Goal: Task Accomplishment & Management: Complete application form

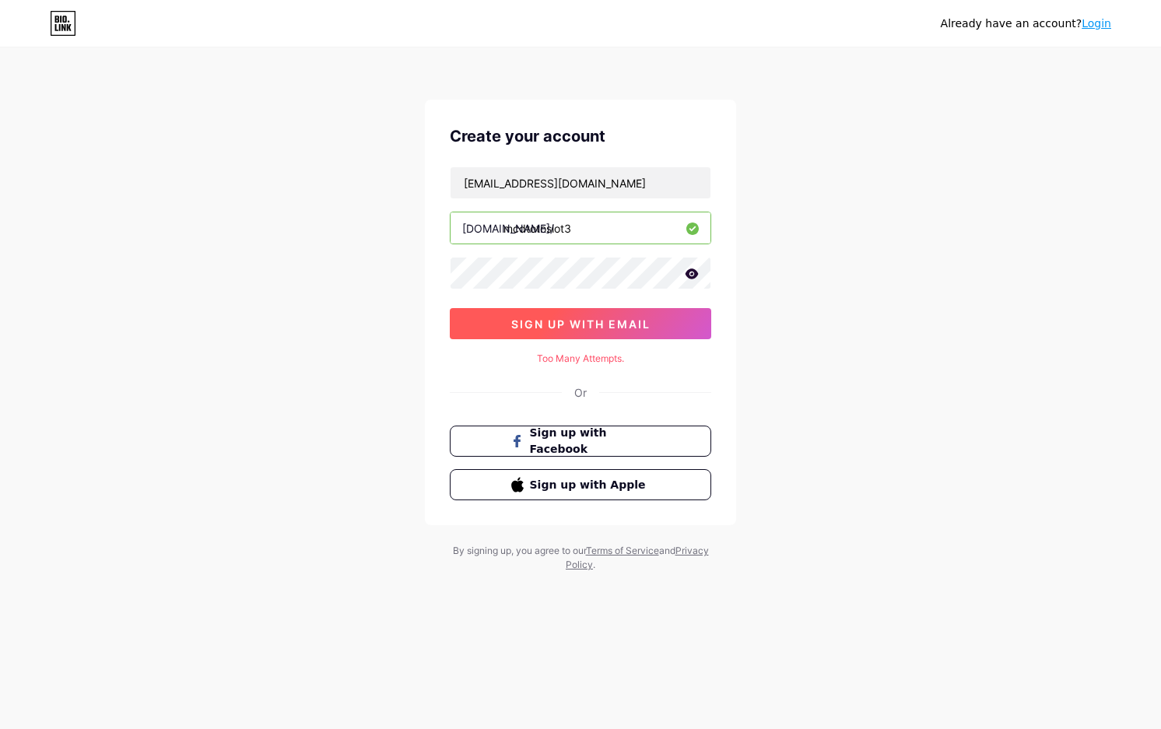
click at [518, 329] on span "sign up with email" at bounding box center [580, 323] width 139 height 13
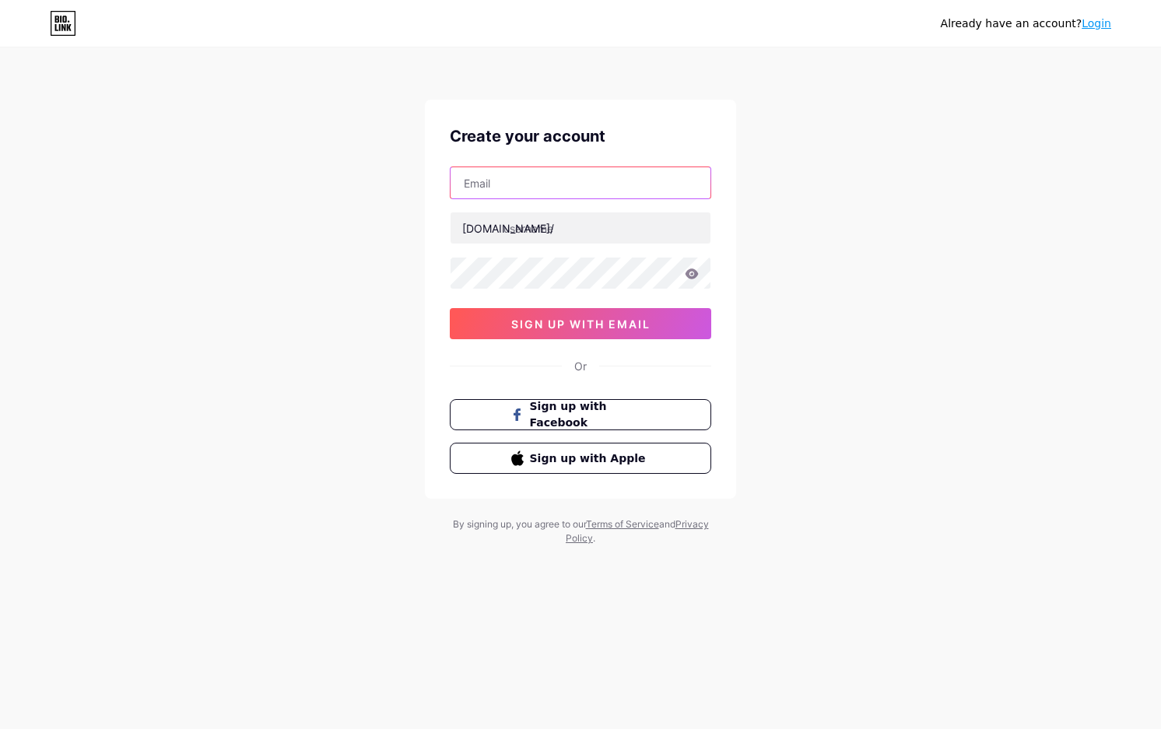
click at [504, 176] on input "text" at bounding box center [581, 182] width 260 height 31
click at [556, 178] on input "text" at bounding box center [581, 182] width 260 height 31
paste input "[EMAIL_ADDRESS][DOMAIN_NAME]"
type input "[EMAIL_ADDRESS][DOMAIN_NAME]"
click at [529, 230] on input "text" at bounding box center [581, 227] width 260 height 31
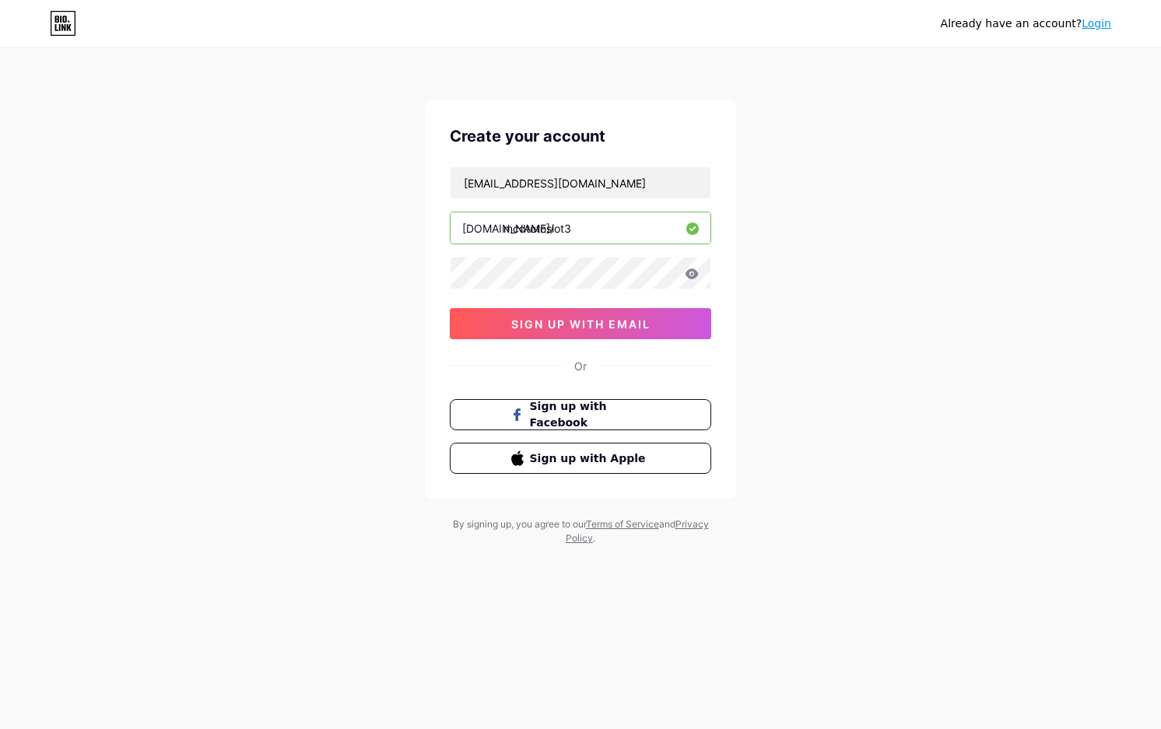
type input "mcdtotoslot3"
click at [573, 313] on button "sign up with email" at bounding box center [580, 323] width 261 height 31
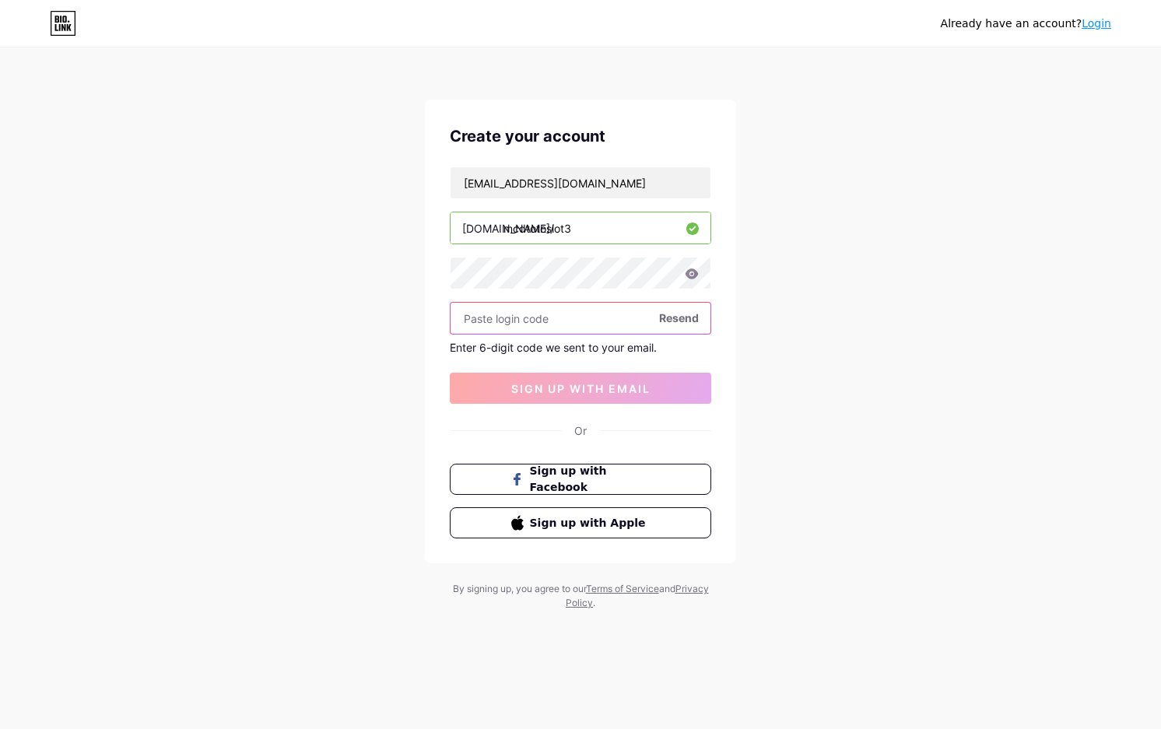
click at [584, 312] on input "text" at bounding box center [581, 318] width 260 height 31
paste input "930490"
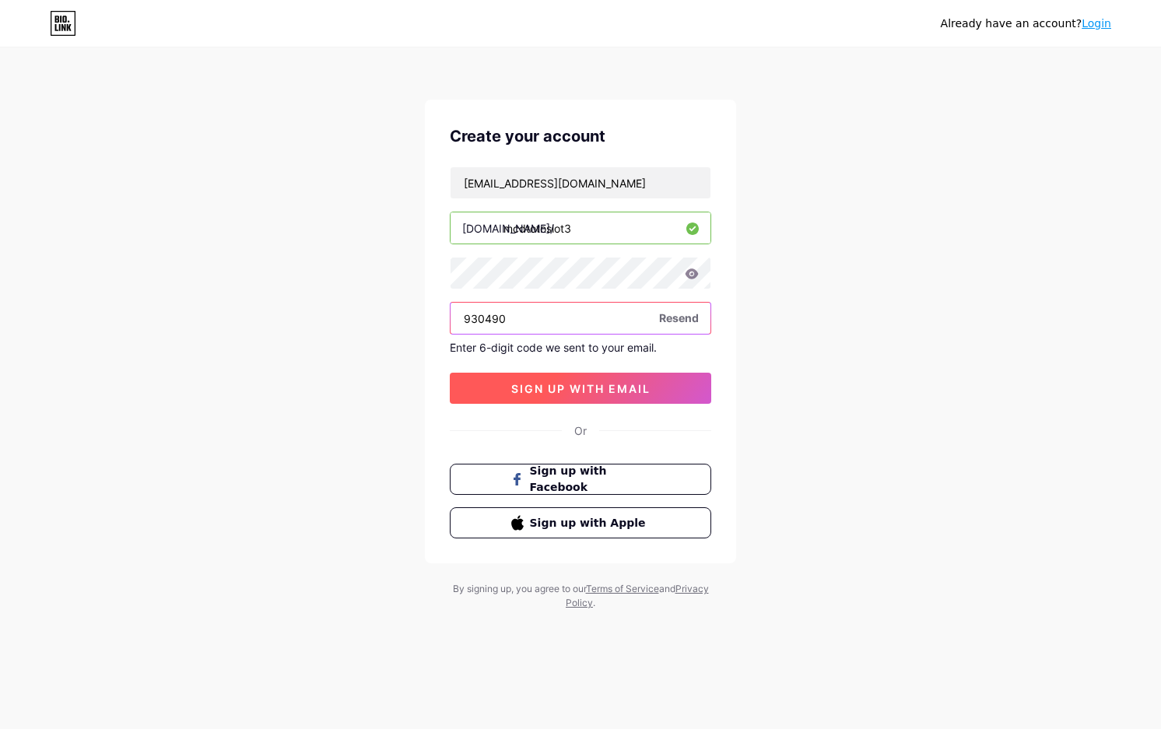
type input "930490"
click at [566, 384] on span "sign up with email" at bounding box center [580, 388] width 139 height 13
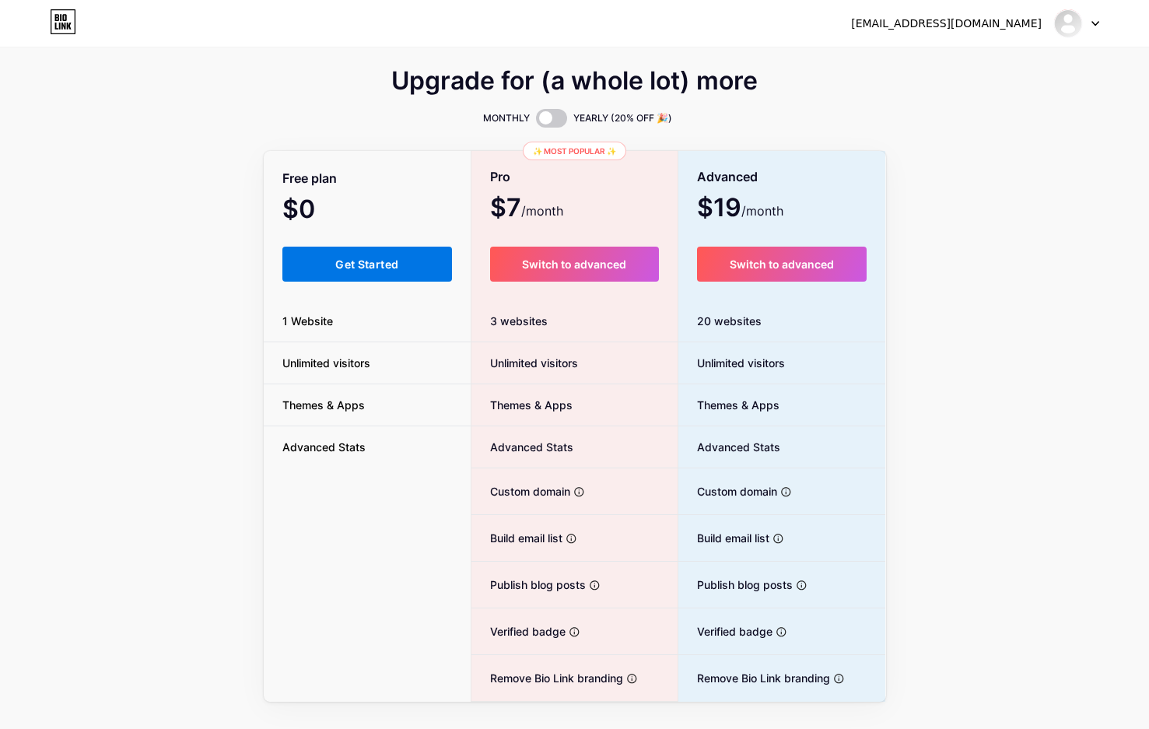
click at [407, 252] on button "Get Started" at bounding box center [367, 264] width 170 height 35
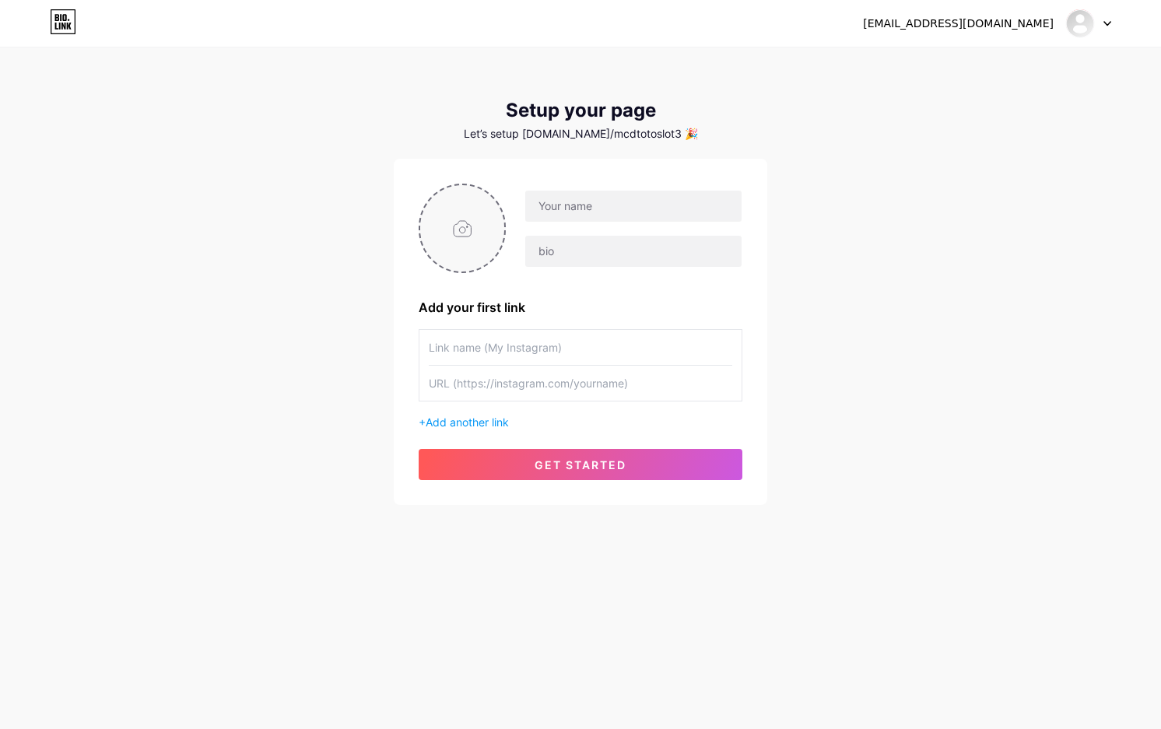
click at [479, 226] on input "file" at bounding box center [462, 228] width 84 height 86
type input "C:\fakepath\mcd_pp.png"
click at [574, 209] on input "text" at bounding box center [633, 206] width 216 height 31
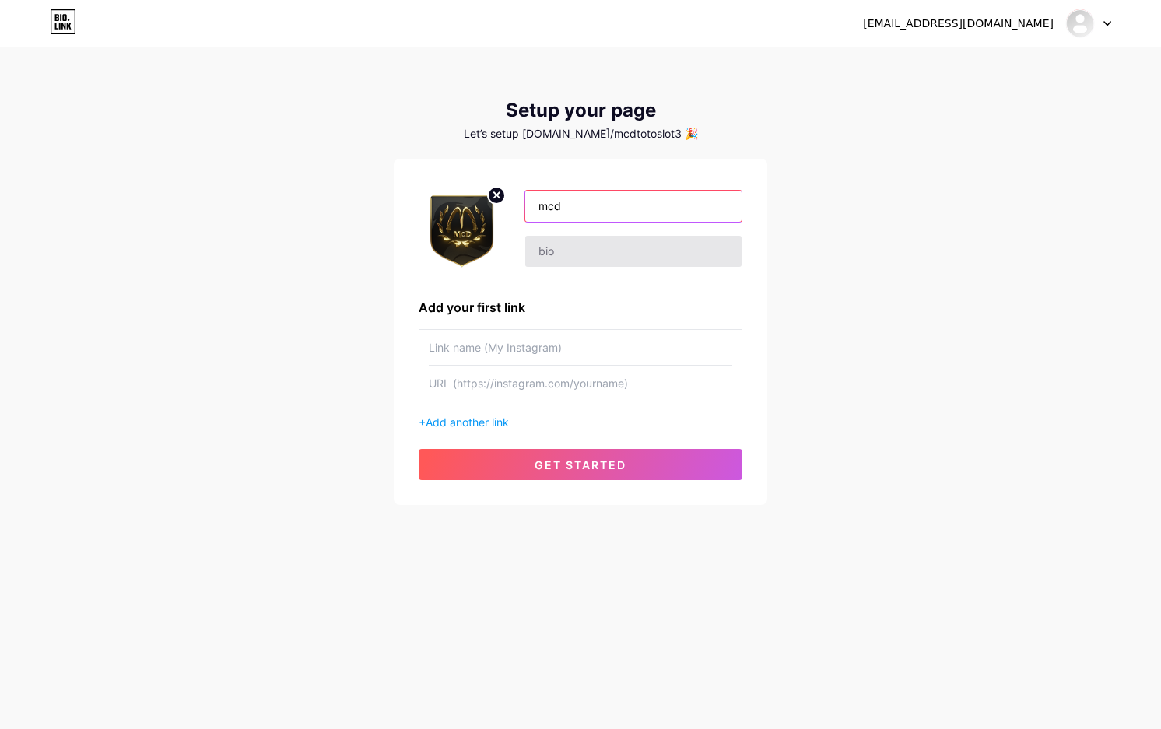
type input "mcdtoto"
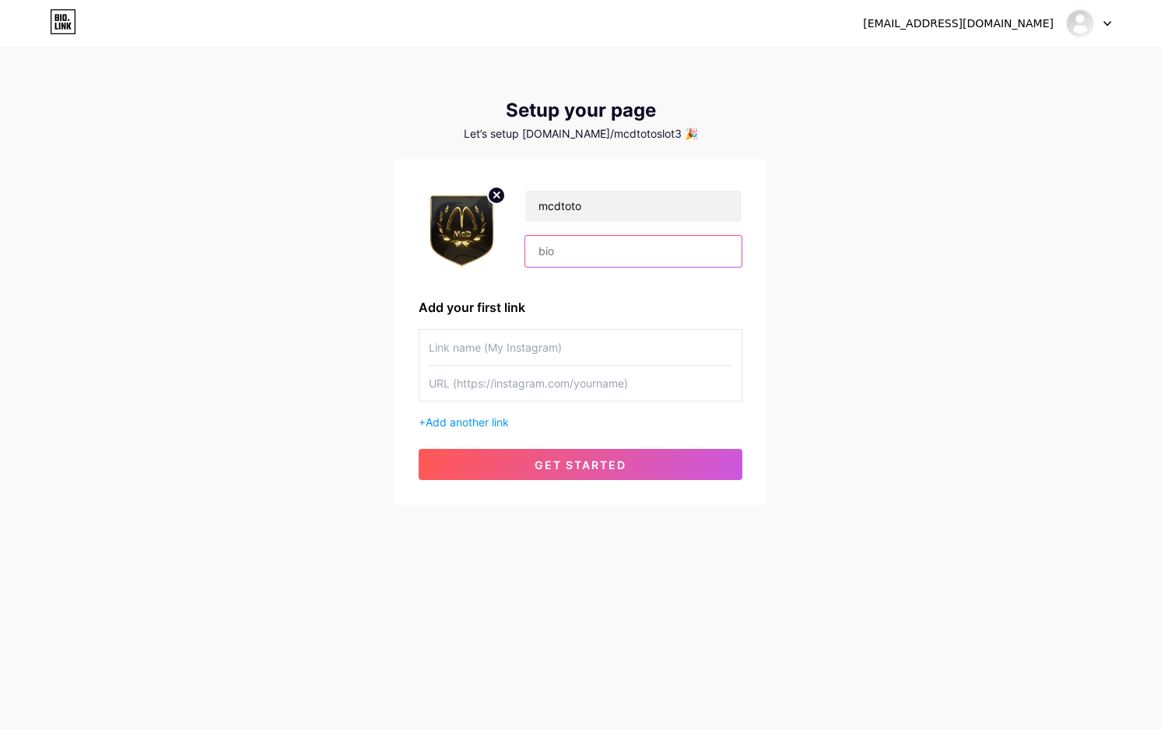
click at [612, 259] on input "text" at bounding box center [633, 251] width 216 height 31
click at [605, 268] on div "mcdtoto" at bounding box center [581, 228] width 324 height 89
click at [605, 258] on input "text" at bounding box center [633, 251] width 216 height 31
paste input "Slot [PERSON_NAME] Gacor Siap Tarik"
type input "Slot [PERSON_NAME] Gacor Siap Tarik"
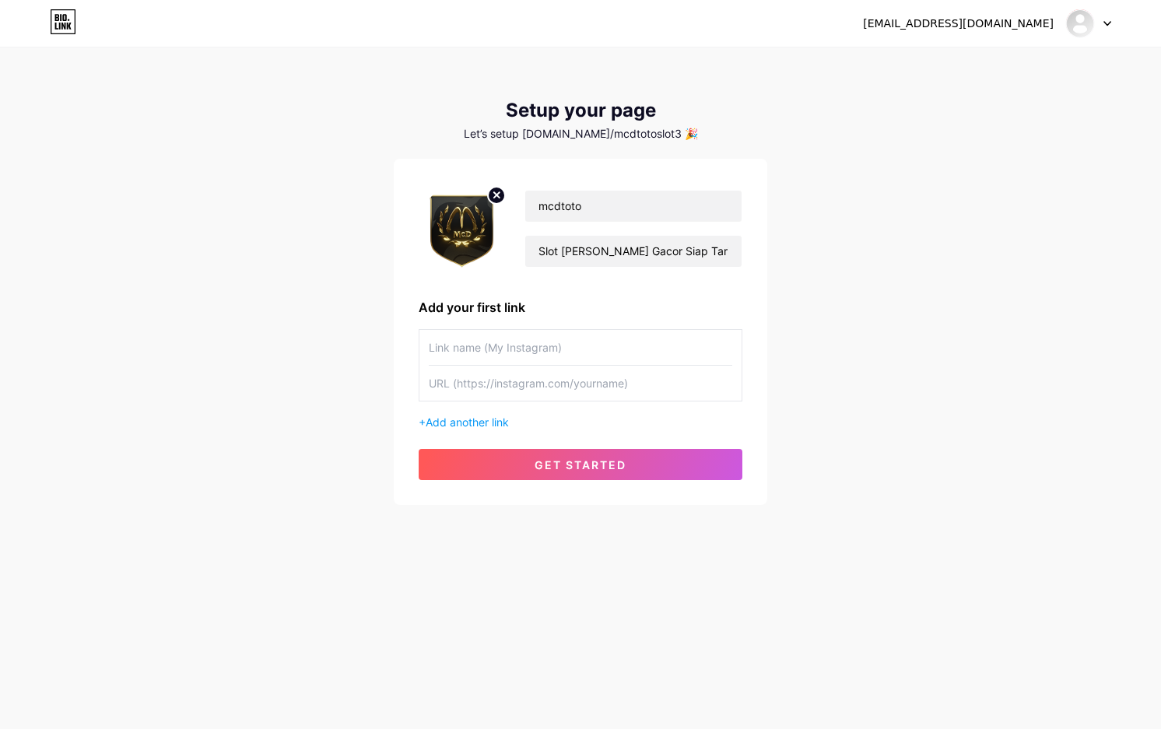
click at [552, 345] on input "text" at bounding box center [580, 347] width 303 height 35
click at [577, 344] on input "text" at bounding box center [580, 347] width 303 height 35
paste input "LOGIN MCDTOTO"
type input "LOGIN MCDTOTO"
click at [576, 390] on input "text" at bounding box center [580, 383] width 303 height 35
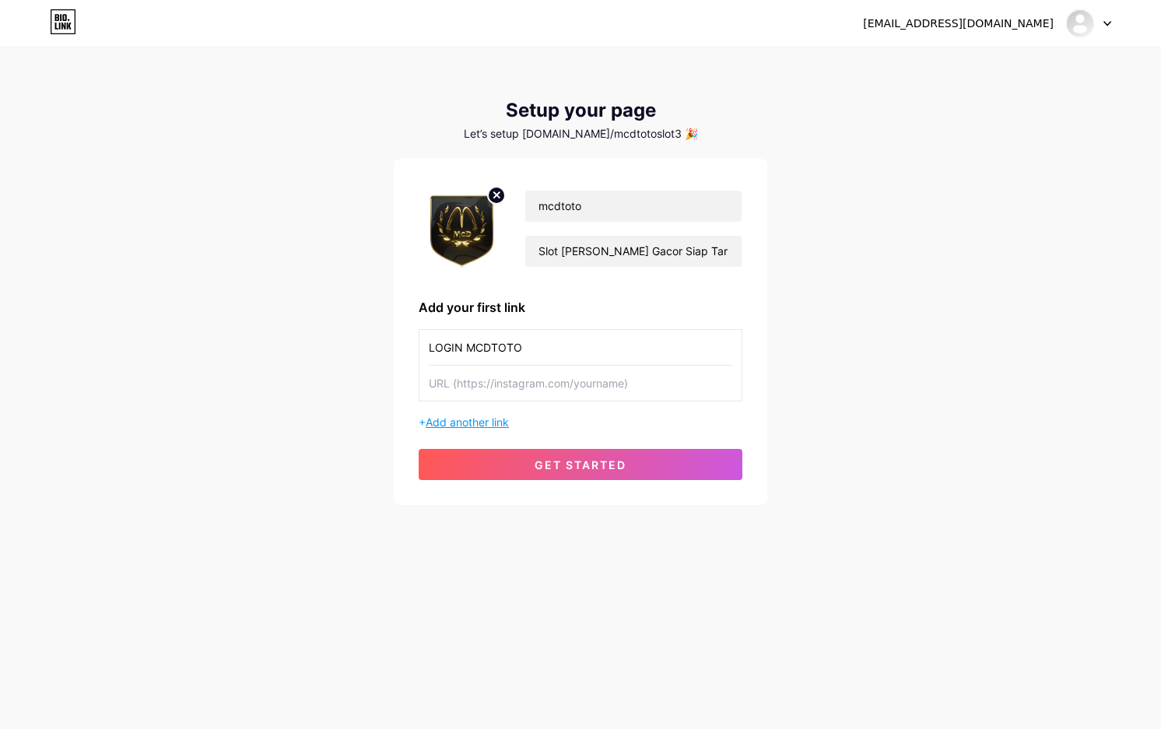
paste input "[URL][DOMAIN_NAME]"
type input "[URL][DOMAIN_NAME]"
click at [467, 419] on span "Add another link" at bounding box center [467, 422] width 83 height 13
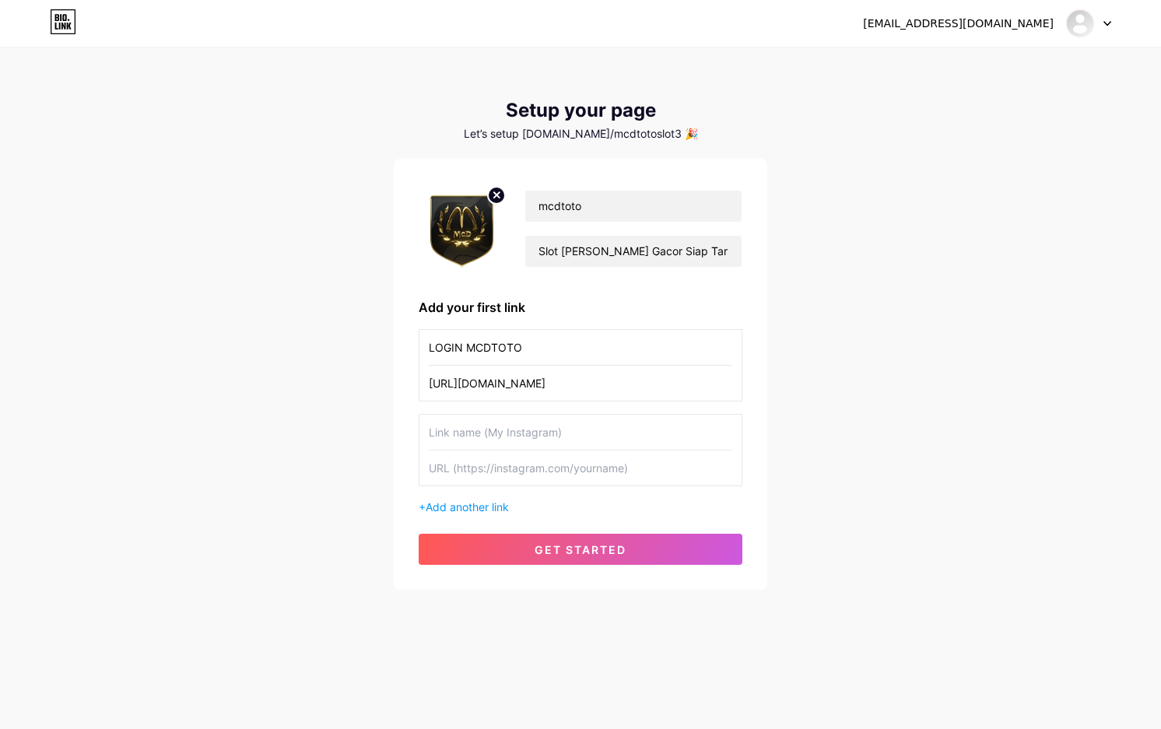
click at [626, 438] on input "text" at bounding box center [580, 432] width 303 height 35
paste input "DAFTAR MCDTOTO"
type input "DAFTAR MCDTOTO"
click at [536, 458] on input "text" at bounding box center [580, 468] width 303 height 35
paste input "[URL][DOMAIN_NAME]"
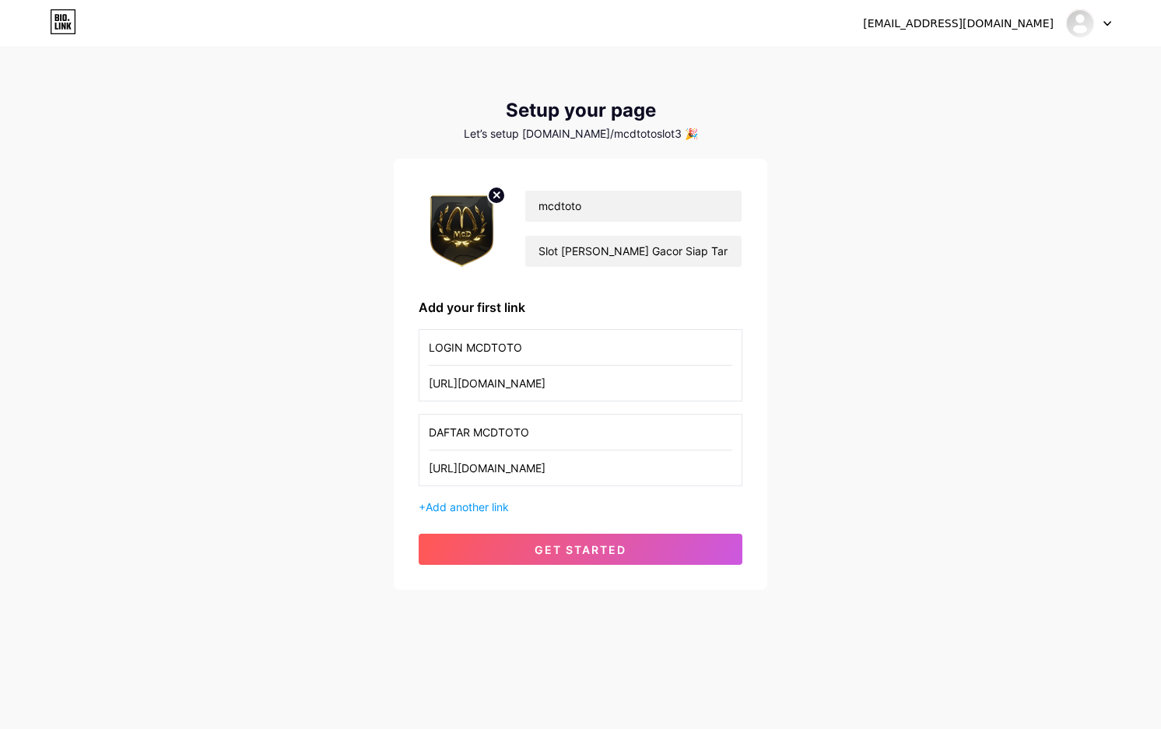
type input "[URL][DOMAIN_NAME]"
click at [460, 503] on div "LOGIN MCDTOTO [URL][DOMAIN_NAME] DAFTAR MCDTOTO [URL][DOMAIN_NAME] + Add anothe…" at bounding box center [581, 422] width 324 height 186
click at [516, 508] on div "+ Add another link" at bounding box center [581, 507] width 324 height 16
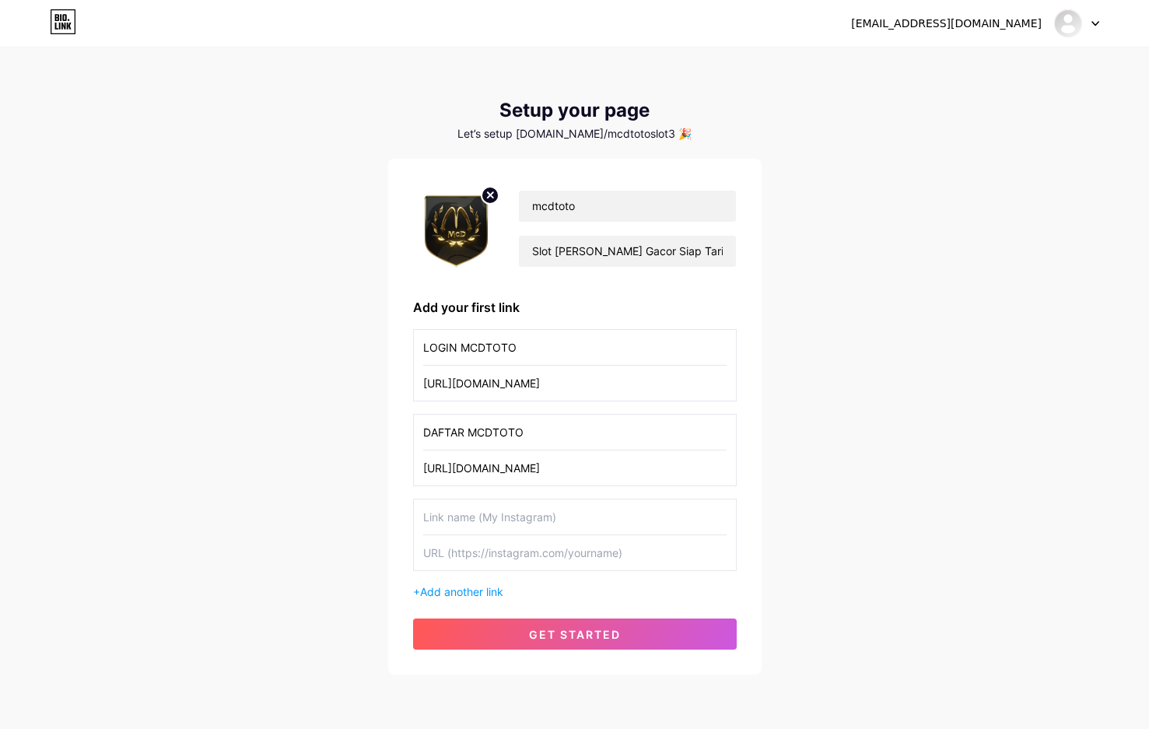
click at [503, 509] on input "text" at bounding box center [574, 517] width 303 height 35
paste input "RTP GACOR"
type input "RTP GACOR"
click at [577, 545] on input "text" at bounding box center [574, 552] width 303 height 35
paste input "[URL][DOMAIN_NAME]"
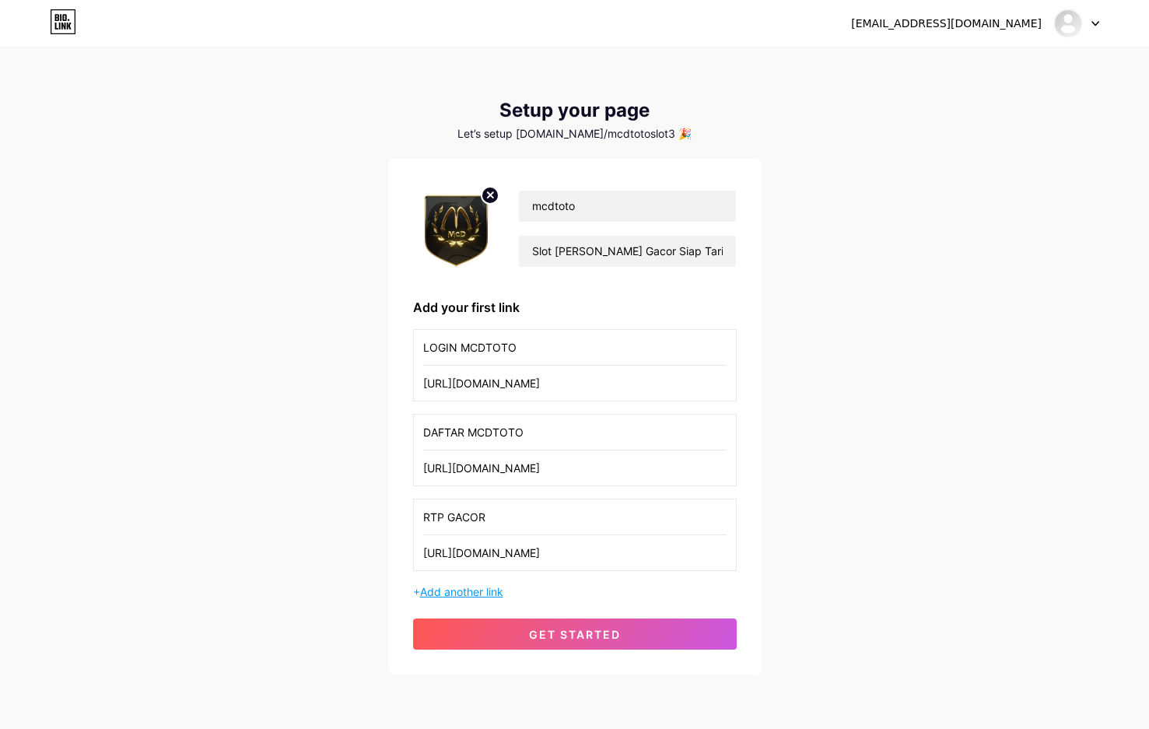
type input "[URL][DOMAIN_NAME]"
click at [465, 591] on span "Add another link" at bounding box center [461, 591] width 83 height 13
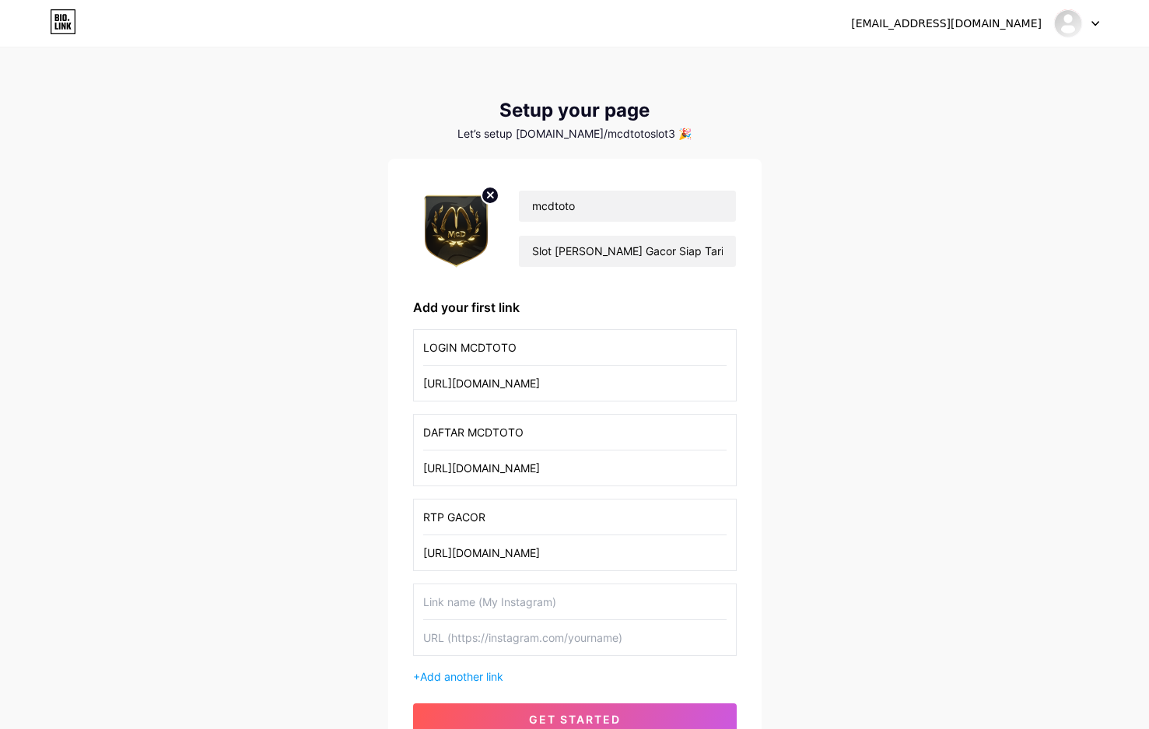
drag, startPoint x: 594, startPoint y: 609, endPoint x: 587, endPoint y: 604, distance: 8.4
click at [594, 609] on input "text" at bounding box center [574, 601] width 303 height 35
paste input "WHATSAPP MCDTOTO"
type input "WHATSAPP MCDTOTO"
click at [535, 650] on input "text" at bounding box center [574, 637] width 303 height 35
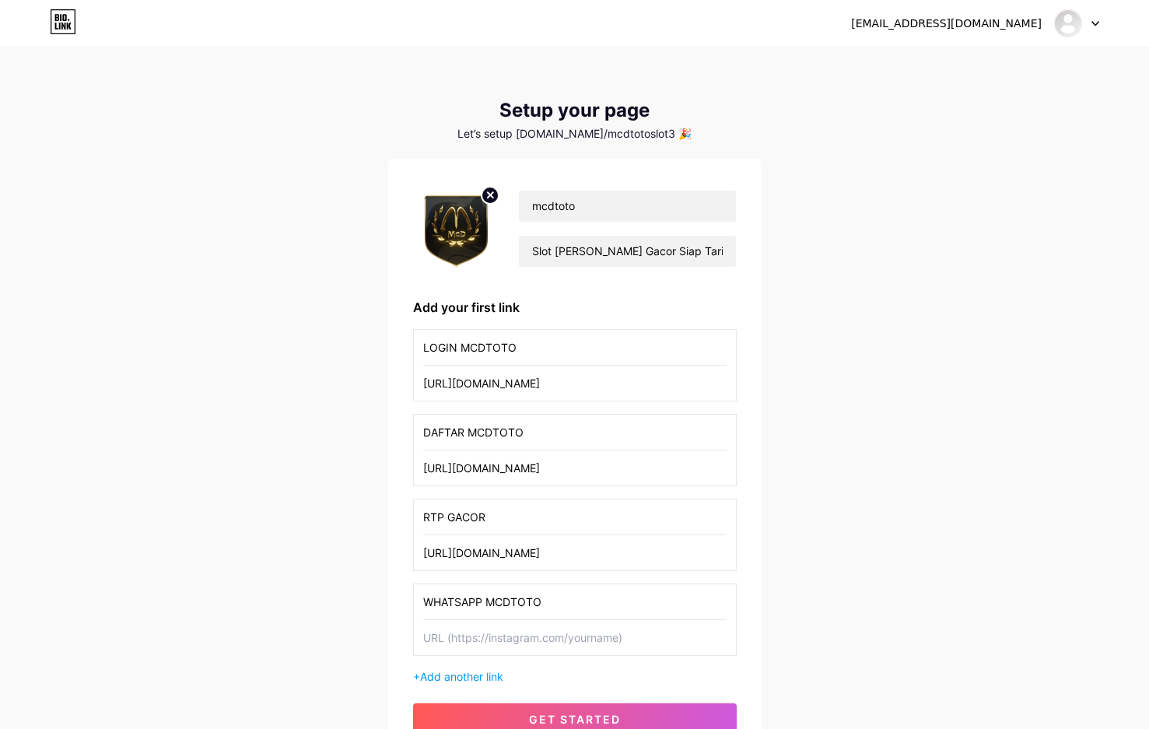
paste input "[URL][DOMAIN_NAME]"
type input "[URL][DOMAIN_NAME]"
click at [462, 675] on div "+ Add another link" at bounding box center [575, 676] width 324 height 16
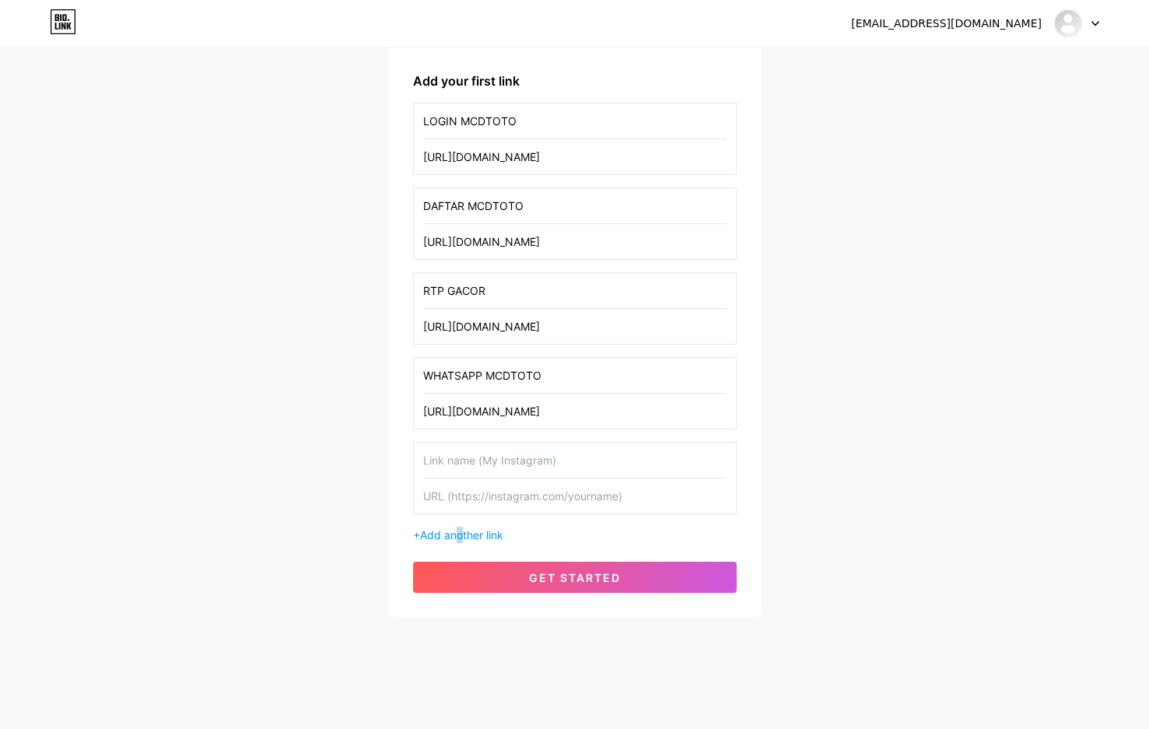
scroll to position [227, 0]
click at [573, 480] on input "text" at bounding box center [574, 495] width 303 height 35
drag, startPoint x: 571, startPoint y: 458, endPoint x: 522, endPoint y: 457, distance: 49.0
click at [570, 458] on input "text" at bounding box center [574, 459] width 303 height 35
paste input "TELEGRAM MCDTOTO"
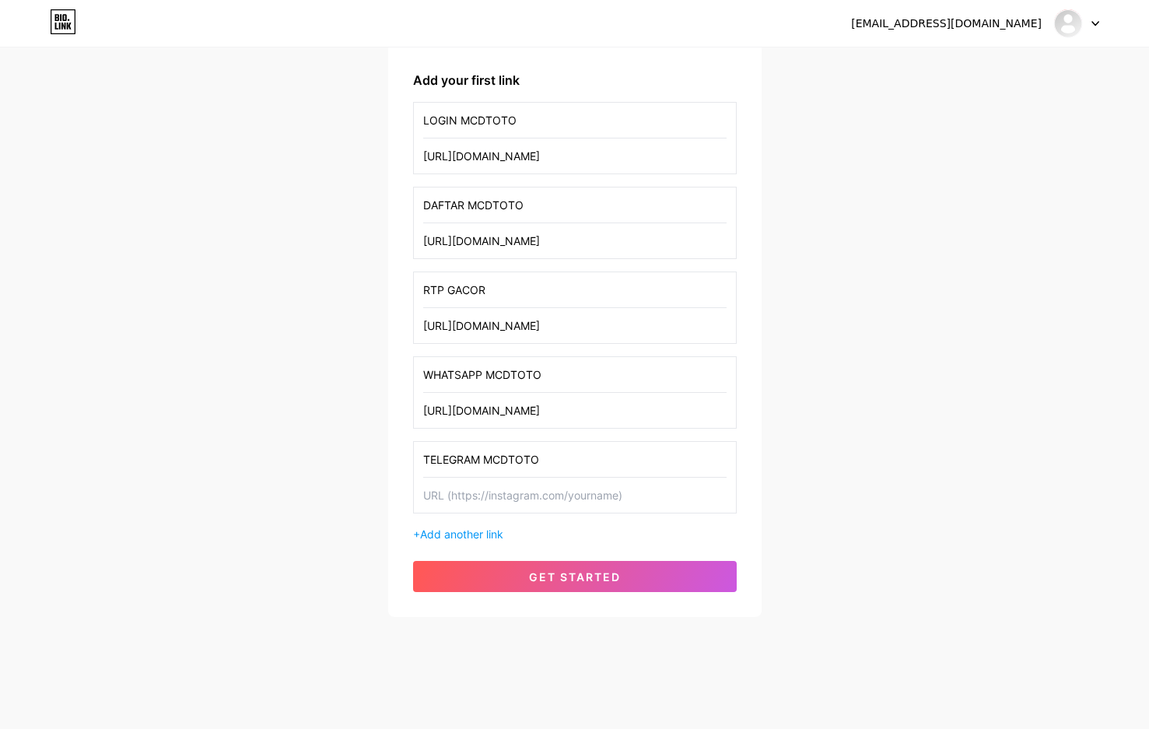
type input "TELEGRAM MCDTOTO"
click at [597, 496] on input "text" at bounding box center [574, 495] width 303 height 35
paste input "[URL][DOMAIN_NAME]"
type input "[URL][DOMAIN_NAME]"
click at [496, 532] on span "Add another link" at bounding box center [461, 534] width 83 height 13
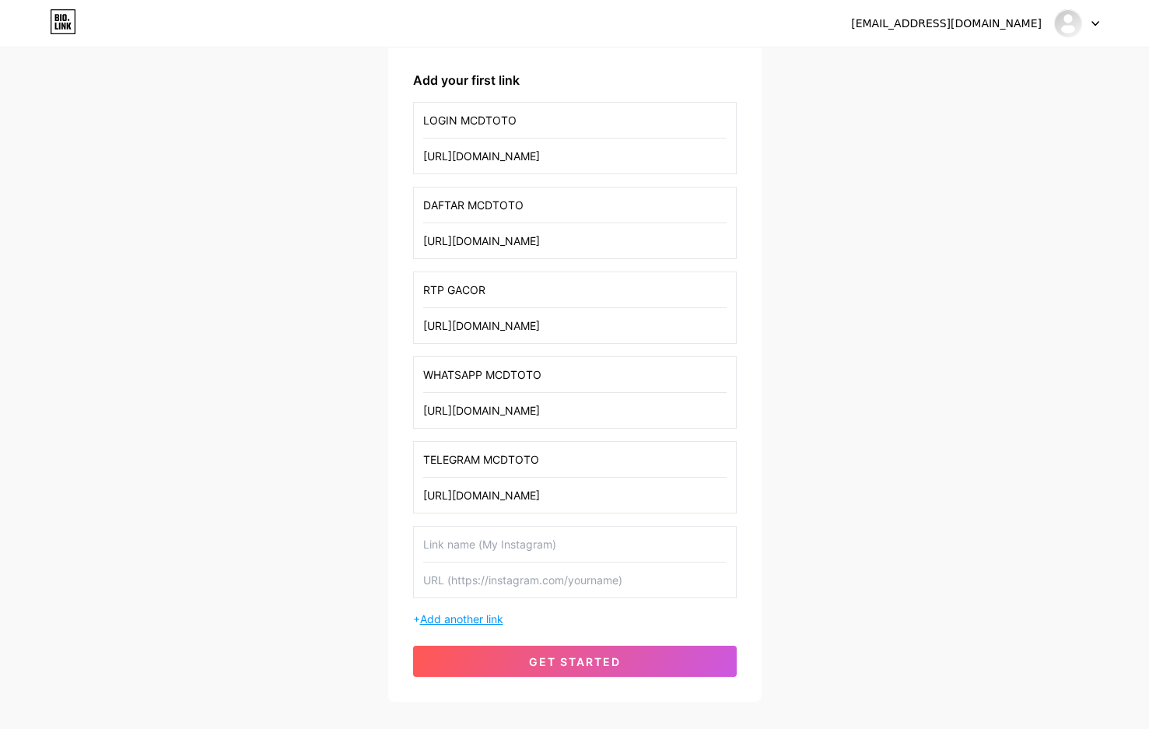
click at [496, 532] on input "text" at bounding box center [574, 544] width 303 height 35
paste input "LIVE BOLA"
type input "LIVE BOLA"
click at [553, 589] on input "text" at bounding box center [574, 580] width 303 height 35
paste input "[URL][DOMAIN_NAME]"
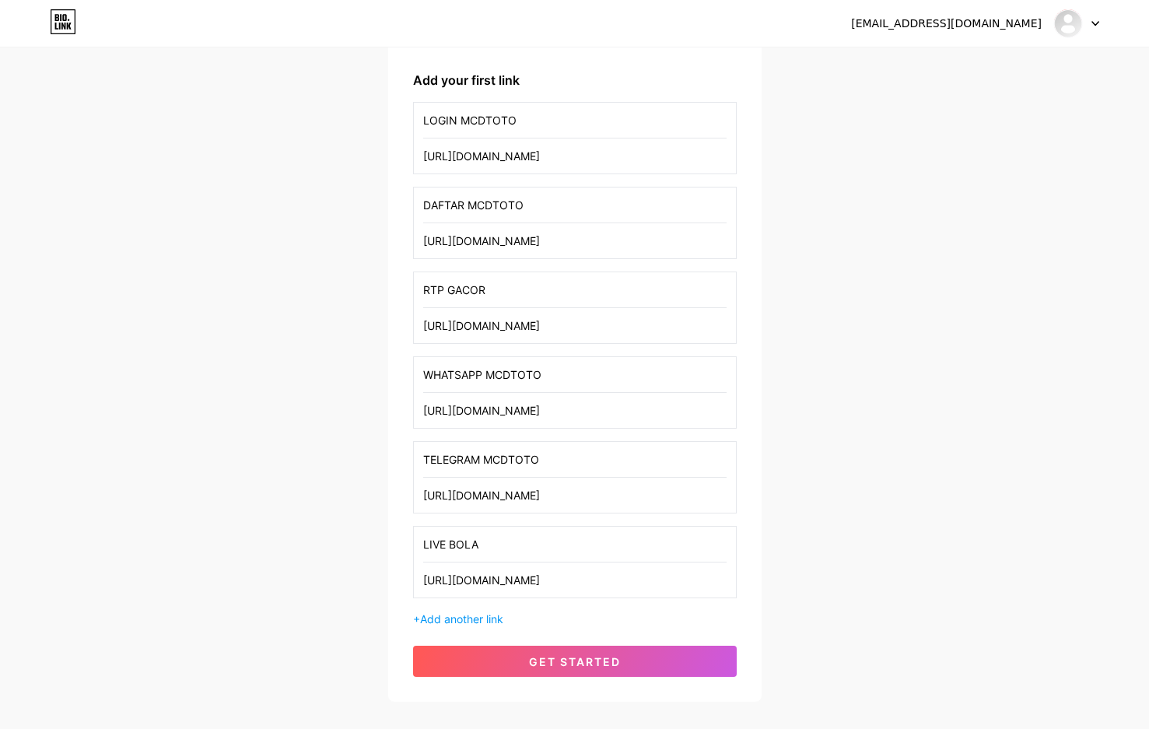
type input "[URL][DOMAIN_NAME]"
click at [503, 623] on span "Add another link" at bounding box center [461, 618] width 83 height 13
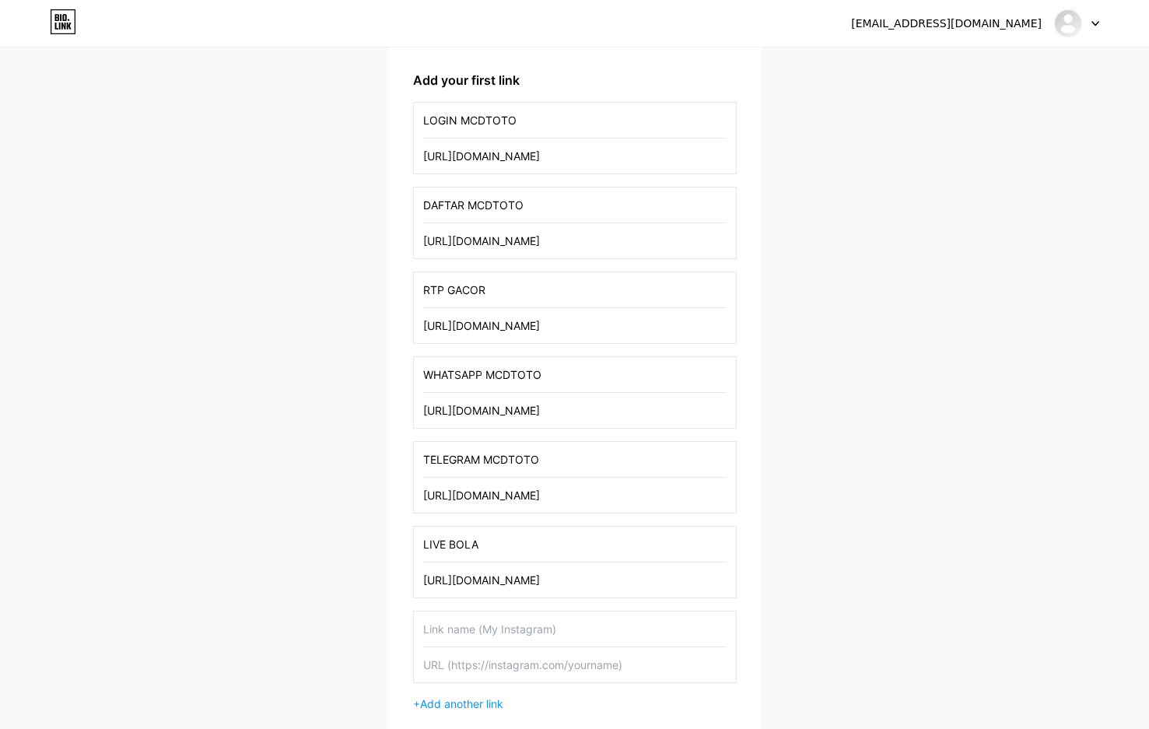
click at [456, 621] on input "text" at bounding box center [574, 629] width 303 height 35
paste input "GROUP FACEBOOK"
type input "GROUP FACEBOOK"
click at [540, 657] on input "text" at bounding box center [574, 664] width 303 height 35
paste input "[URL][DOMAIN_NAME]"
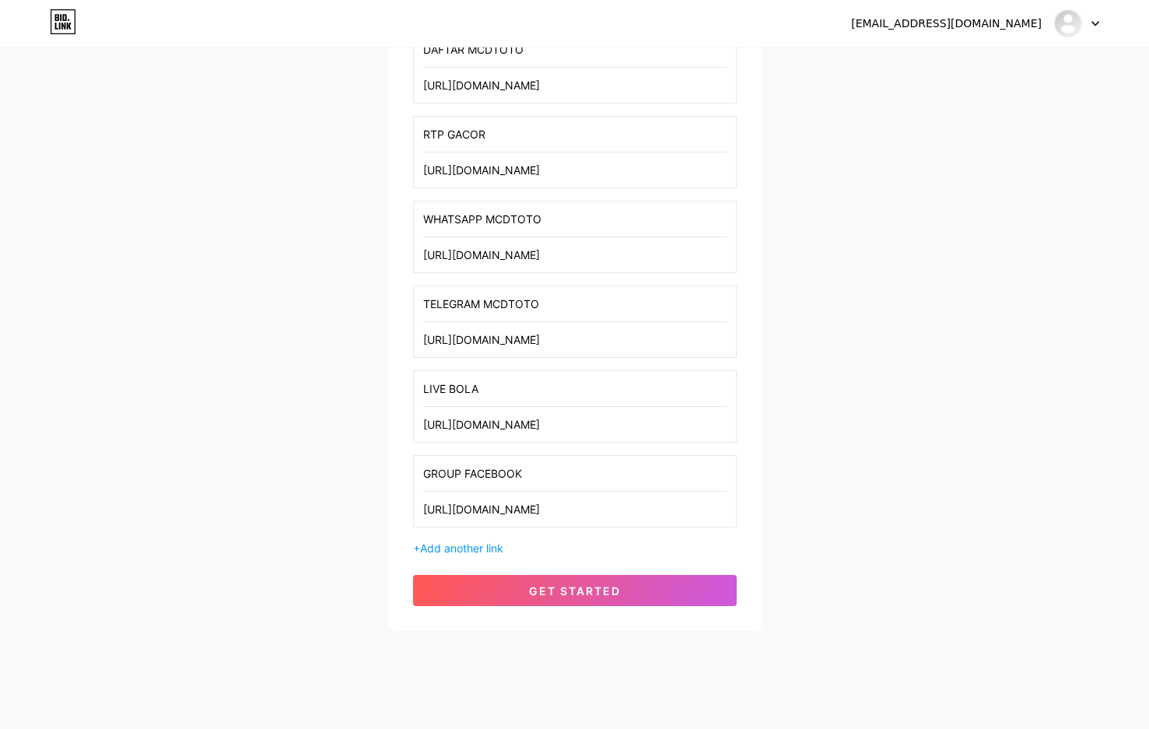
scroll to position [397, 0]
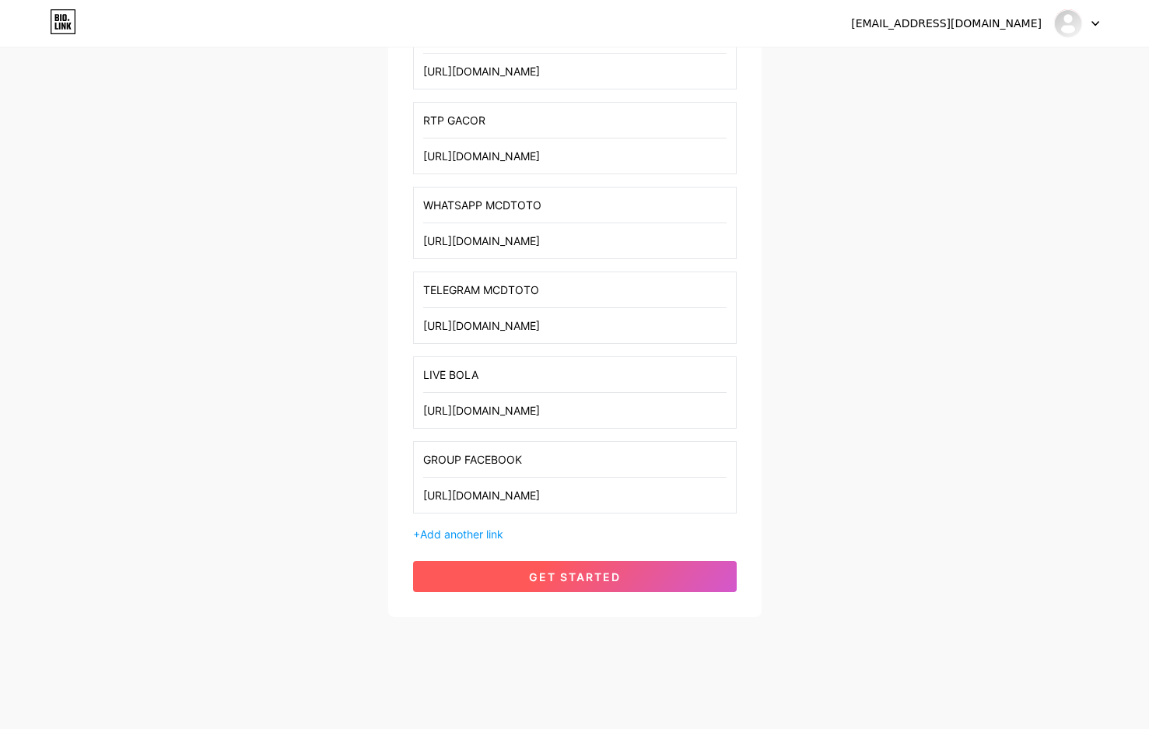
type input "[URL][DOMAIN_NAME]"
click at [674, 579] on button "get started" at bounding box center [575, 576] width 324 height 31
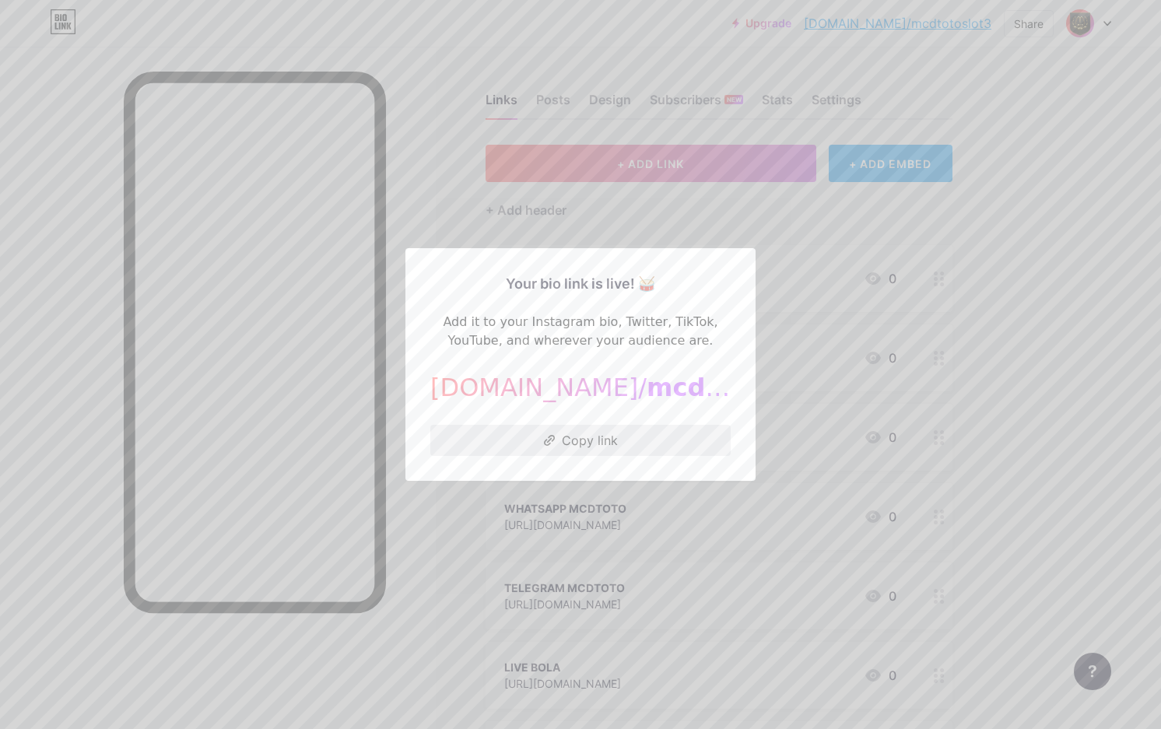
click at [584, 436] on button "Copy link" at bounding box center [580, 440] width 300 height 31
click at [429, 566] on div at bounding box center [580, 364] width 1161 height 729
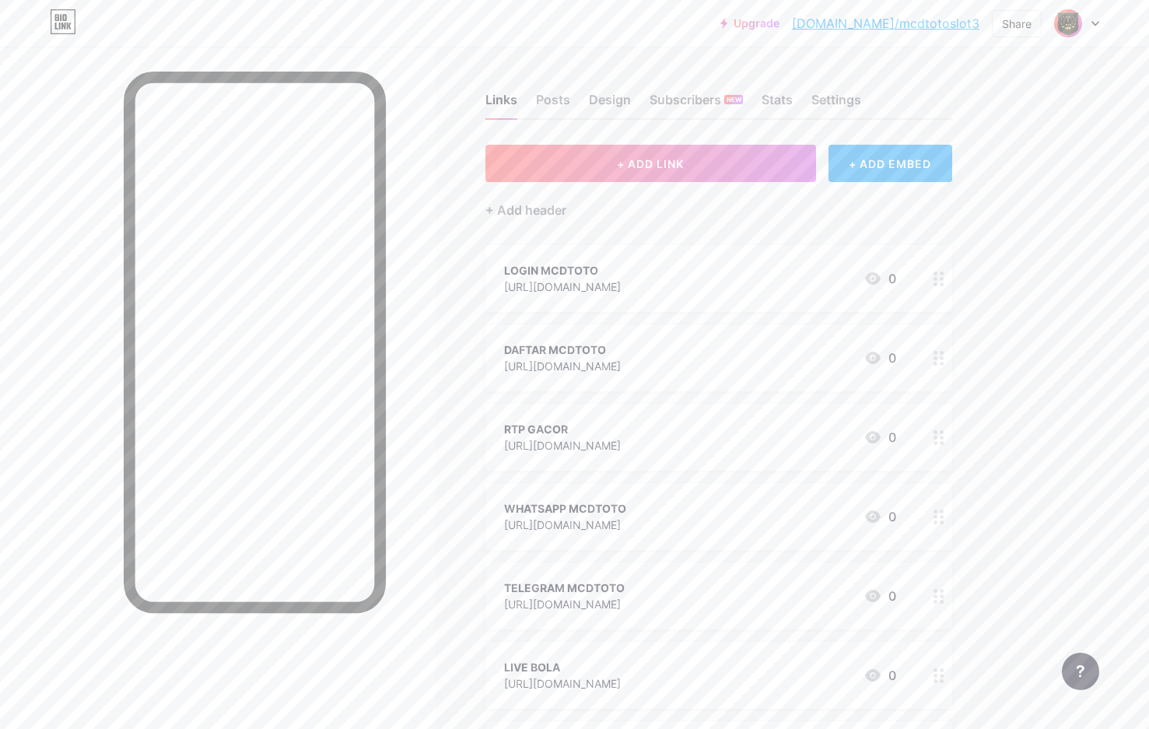
click at [557, 89] on div "Links Posts Design Subscribers NEW Stats Settings" at bounding box center [719, 92] width 467 height 54
click at [558, 93] on div "Posts" at bounding box center [553, 104] width 34 height 28
click at [566, 107] on div "Posts" at bounding box center [553, 104] width 34 height 28
click at [607, 98] on div "Design" at bounding box center [610, 104] width 42 height 28
click at [791, 89] on div "Links Posts Design Subscribers NEW Stats Settings" at bounding box center [719, 92] width 467 height 54
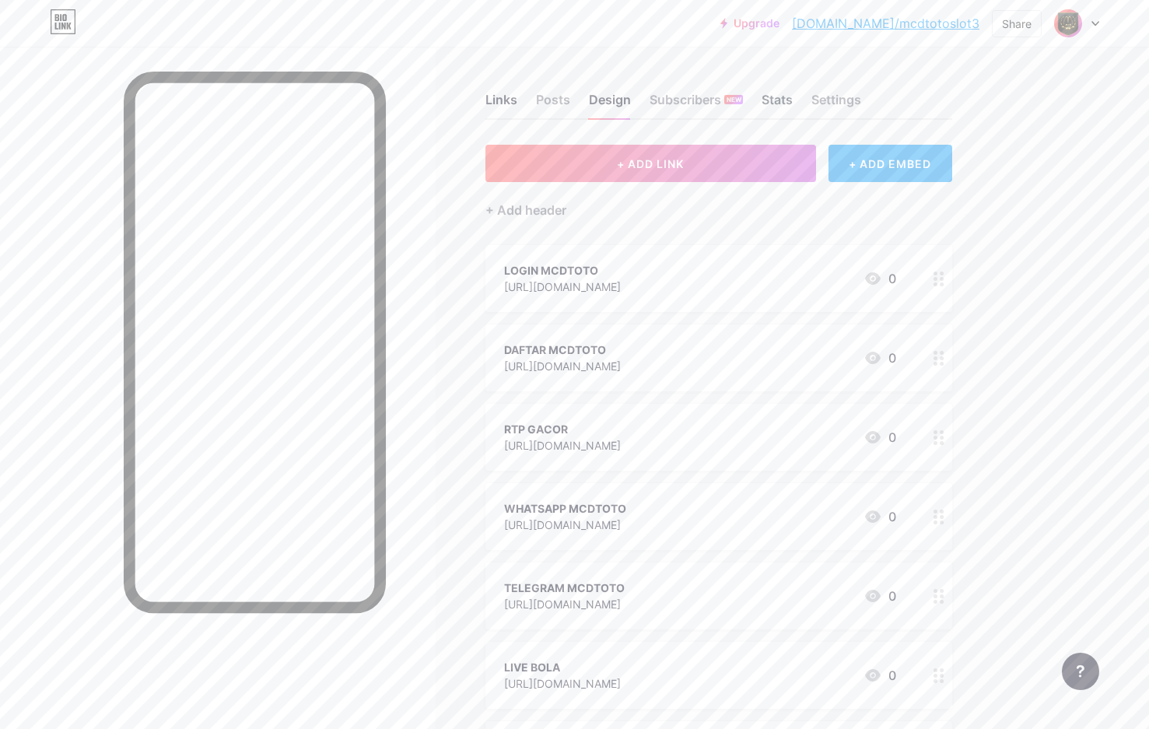
click at [780, 102] on div "Stats" at bounding box center [777, 104] width 31 height 28
click at [1090, 26] on div at bounding box center [1076, 23] width 45 height 28
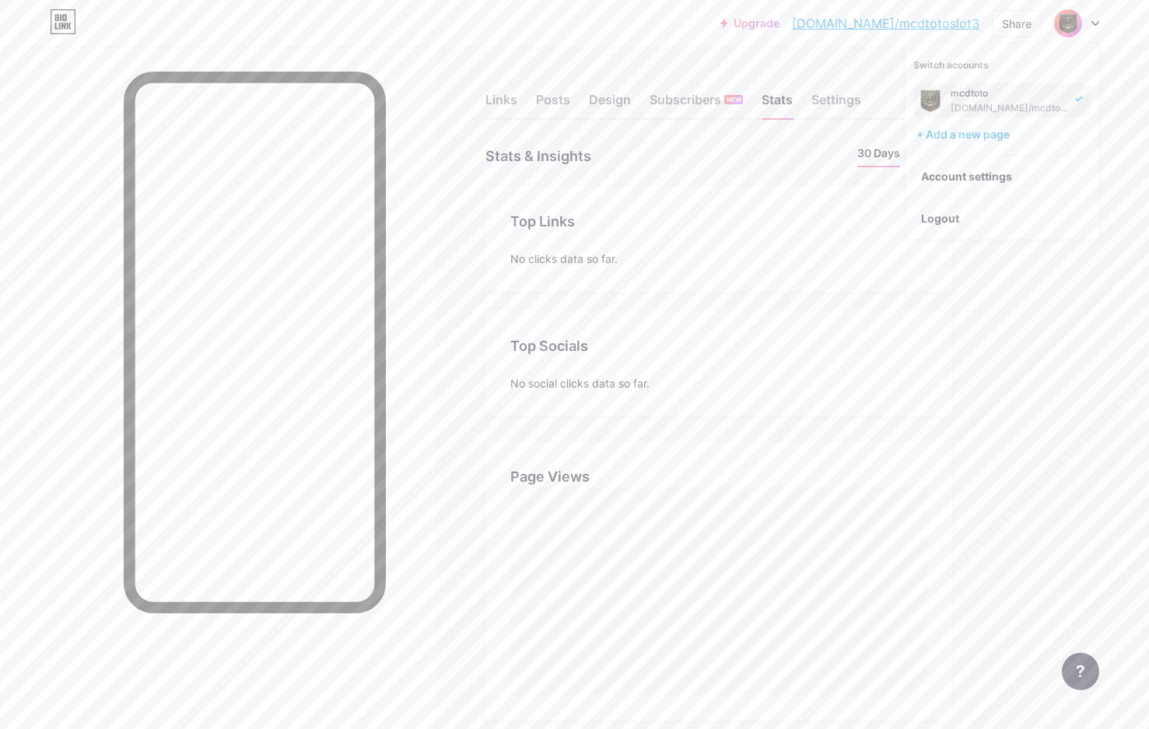
scroll to position [729, 1149]
